Goal: Navigation & Orientation: Find specific page/section

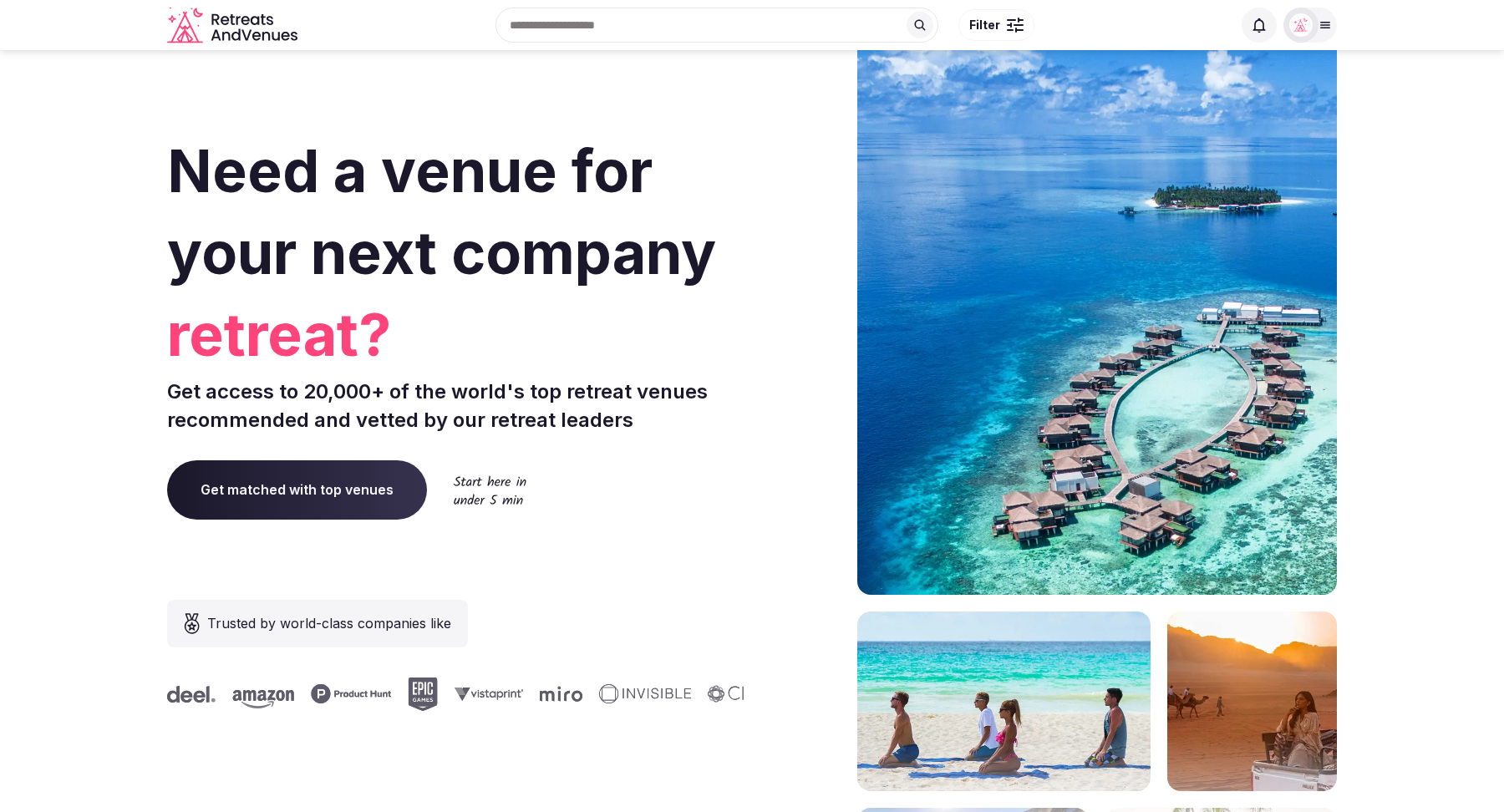
click at [1320, 31] on icon at bounding box center [1325, 25] width 13 height 13
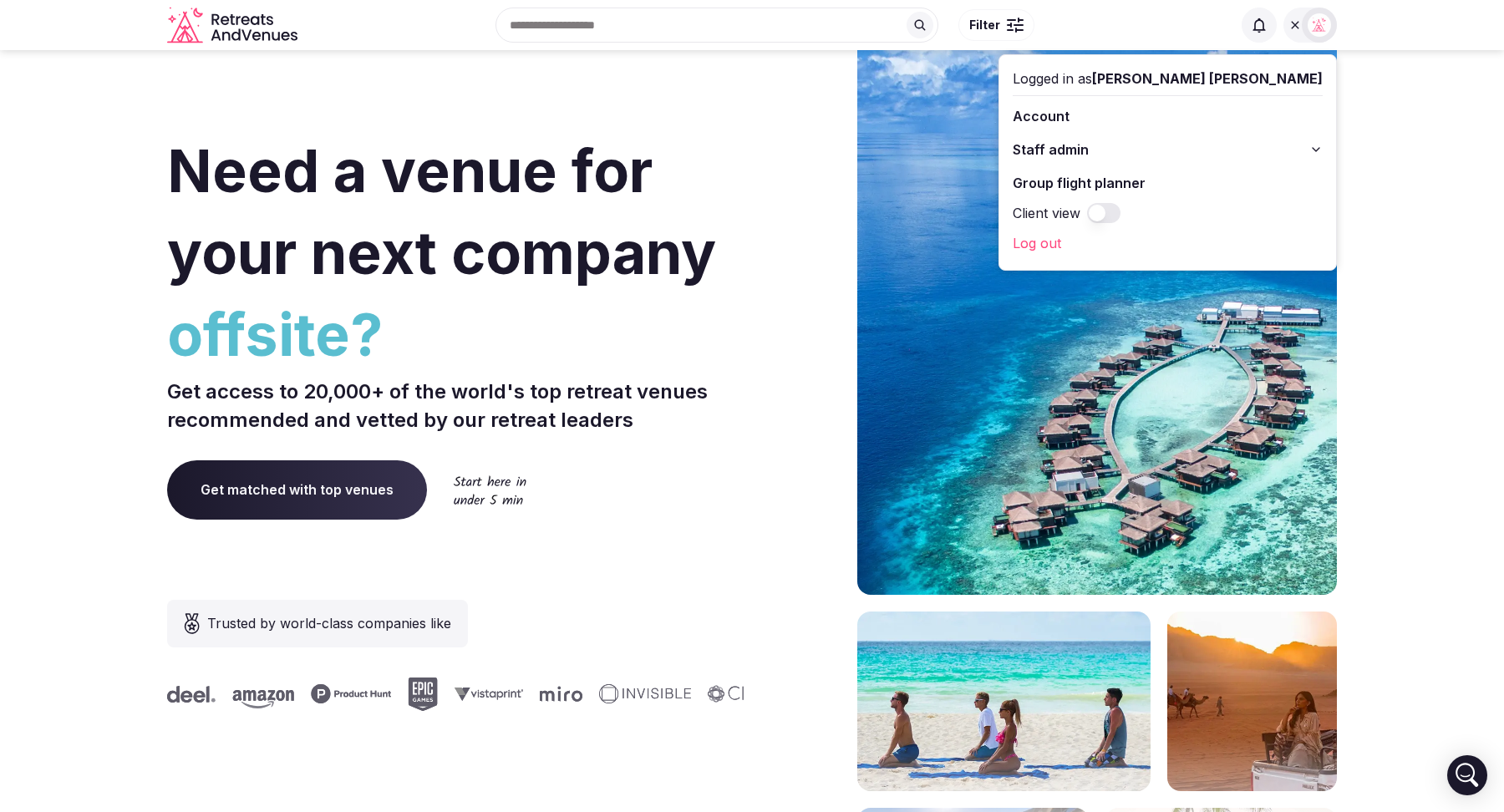
click at [632, 487] on div "Get matched with top venues" at bounding box center [456, 489] width 578 height 58
